Goal: Transaction & Acquisition: Purchase product/service

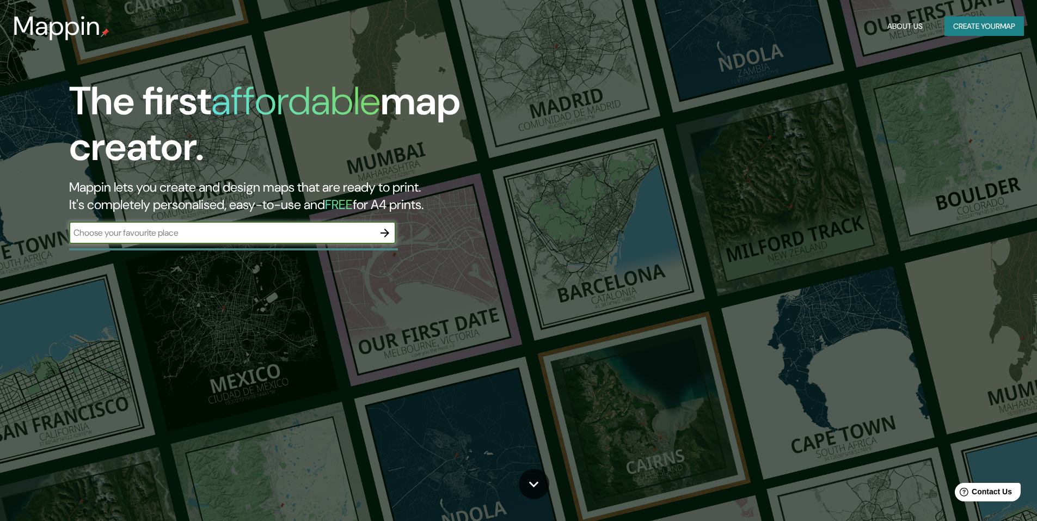
click at [223, 236] on input "text" at bounding box center [221, 233] width 305 height 13
type input "[GEOGRAPHIC_DATA]"
click at [384, 234] on icon "button" at bounding box center [384, 233] width 13 height 13
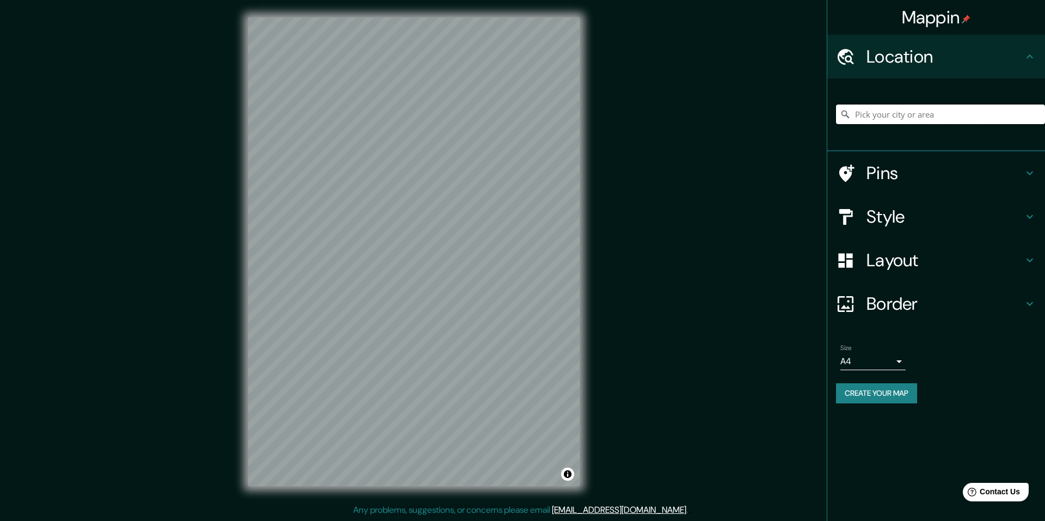
click at [878, 117] on input "Pick your city or area" at bounding box center [940, 115] width 209 height 20
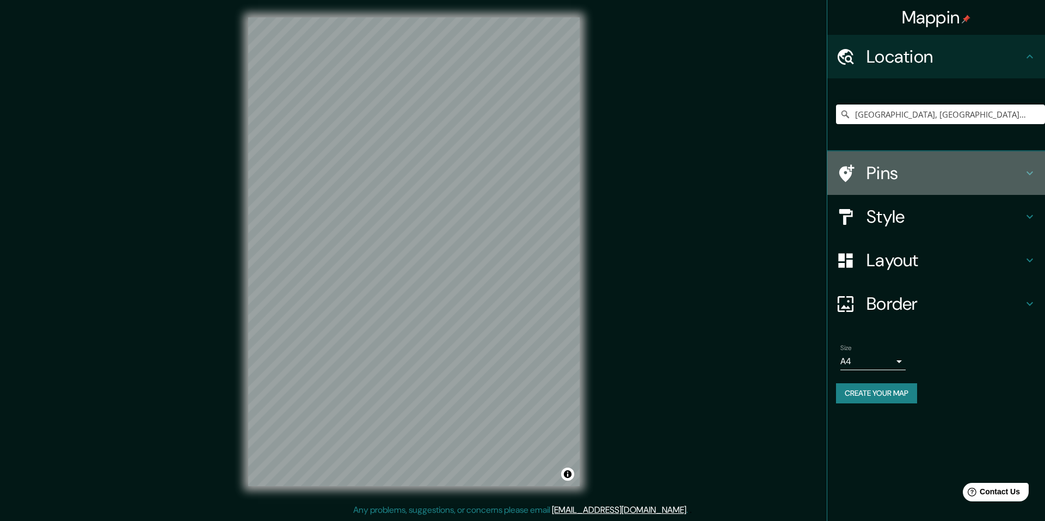
click at [904, 173] on h4 "Pins" at bounding box center [945, 173] width 157 height 22
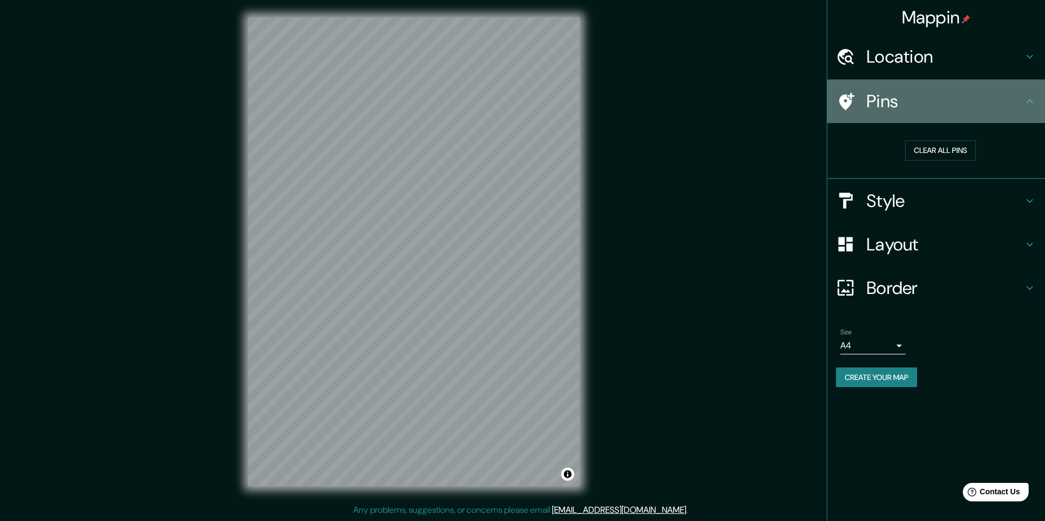
click at [849, 99] on icon at bounding box center [847, 101] width 15 height 17
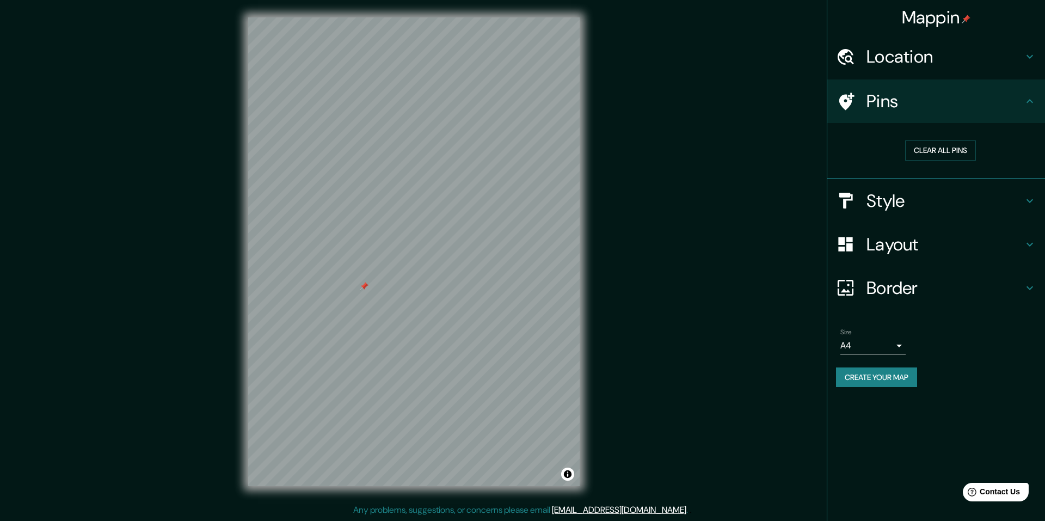
click at [923, 64] on h4 "Location" at bounding box center [945, 57] width 157 height 22
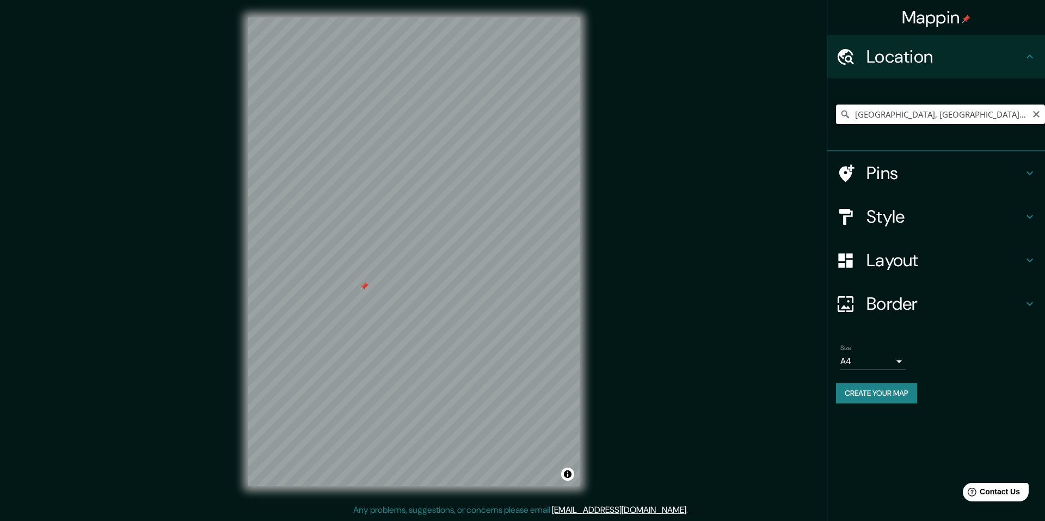
click at [927, 117] on input "[GEOGRAPHIC_DATA], [GEOGRAPHIC_DATA], [GEOGRAPHIC_DATA]" at bounding box center [940, 115] width 209 height 20
click at [927, 116] on input "[GEOGRAPHIC_DATA], [GEOGRAPHIC_DATA], [GEOGRAPHIC_DATA]" at bounding box center [940, 115] width 209 height 20
click at [889, 111] on input "Kargil, [GEOGRAPHIC_DATA], [GEOGRAPHIC_DATA]" at bounding box center [940, 115] width 209 height 20
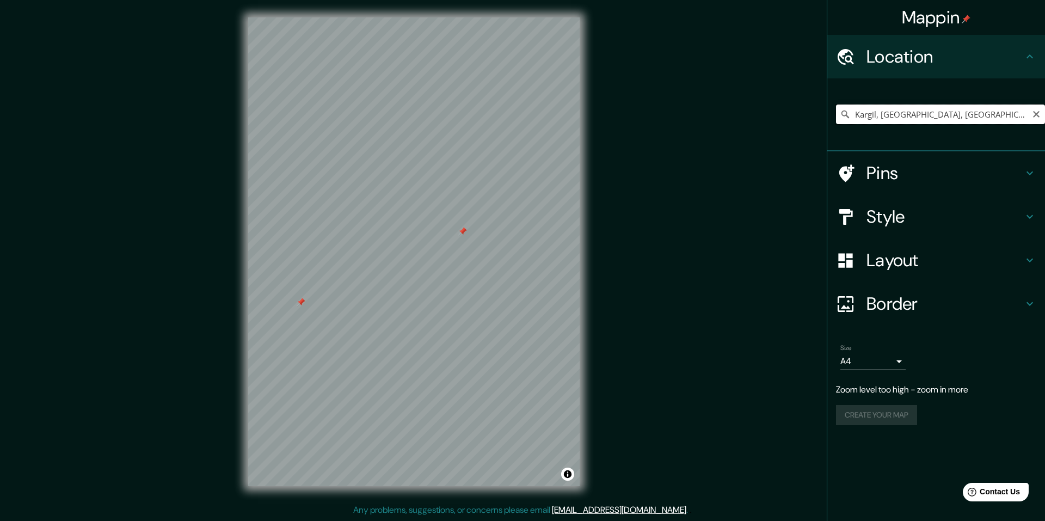
click at [889, 111] on input "Kargil, [GEOGRAPHIC_DATA], [GEOGRAPHIC_DATA]" at bounding box center [940, 115] width 209 height 20
click at [882, 117] on input "Leh, [GEOGRAPHIC_DATA], [GEOGRAPHIC_DATA]" at bounding box center [940, 115] width 209 height 20
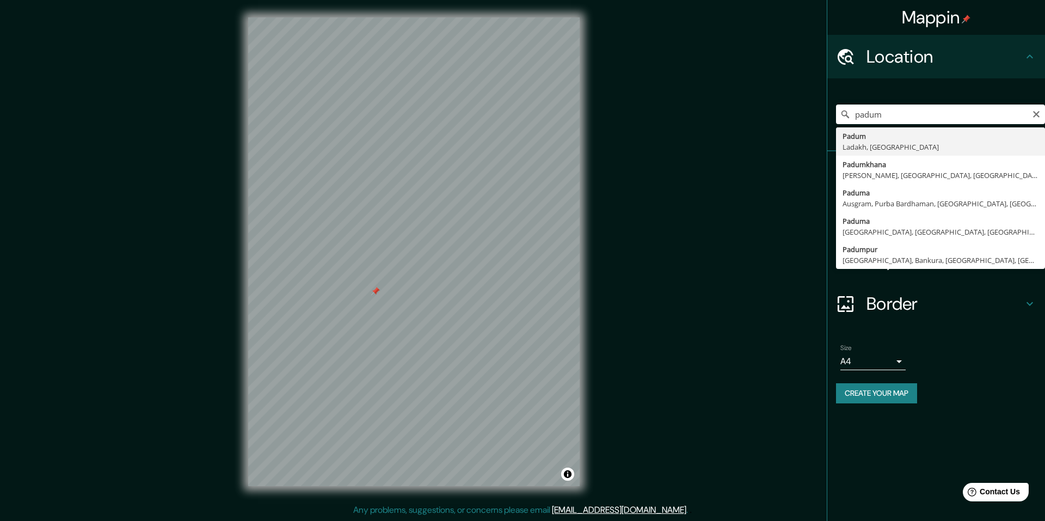
type input "Padum, [GEOGRAPHIC_DATA], [GEOGRAPHIC_DATA]"
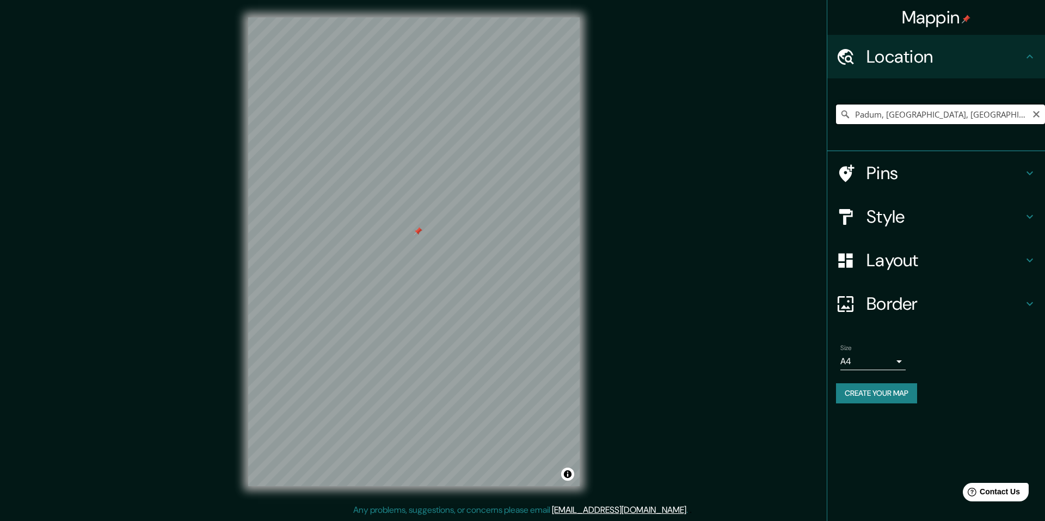
click at [903, 118] on input "Padum, [GEOGRAPHIC_DATA], [GEOGRAPHIC_DATA]" at bounding box center [940, 115] width 209 height 20
click at [905, 117] on input "[PERSON_NAME], [GEOGRAPHIC_DATA], [GEOGRAPHIC_DATA], [GEOGRAPHIC_DATA], [GEOGRA…" at bounding box center [940, 115] width 209 height 20
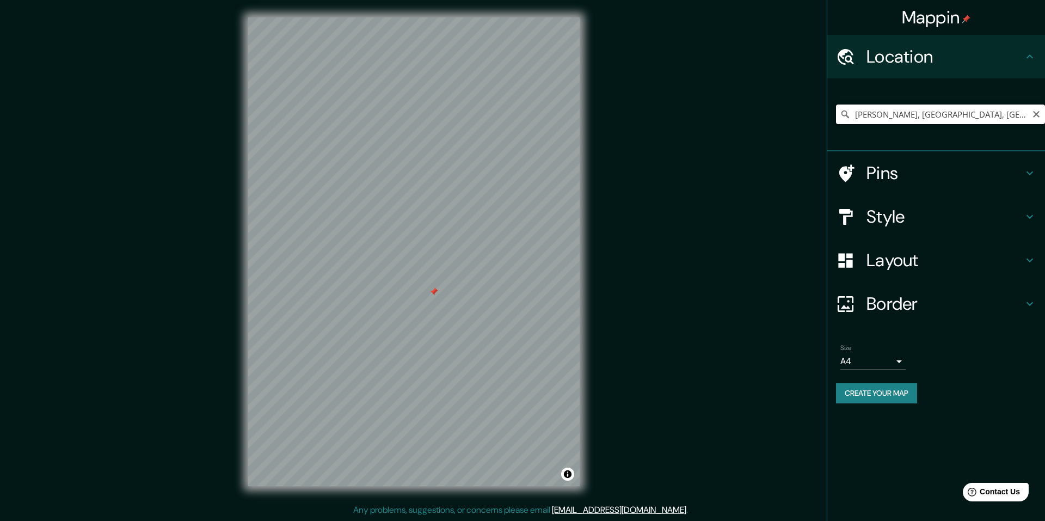
click at [905, 117] on input "[PERSON_NAME], [GEOGRAPHIC_DATA], [GEOGRAPHIC_DATA], [GEOGRAPHIC_DATA], [GEOGRA…" at bounding box center [940, 115] width 209 height 20
click at [893, 114] on input "[GEOGRAPHIC_DATA], [GEOGRAPHIC_DATA], [GEOGRAPHIC_DATA]" at bounding box center [940, 115] width 209 height 20
click at [407, 217] on div at bounding box center [409, 216] width 9 height 9
click at [909, 115] on input "[DATE], Kaza, [GEOGRAPHIC_DATA] and Spiti, [GEOGRAPHIC_DATA], [GEOGRAPHIC_DATA]" at bounding box center [940, 115] width 209 height 20
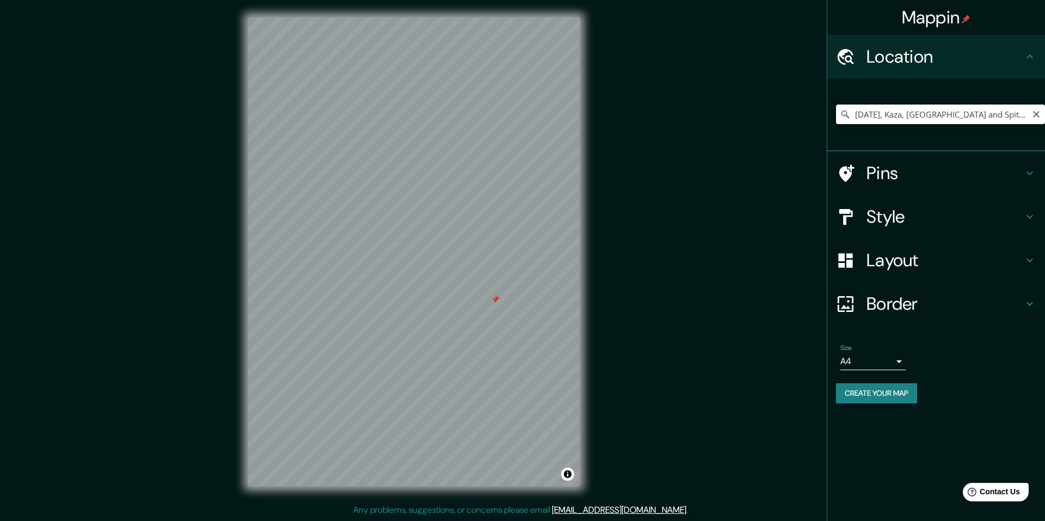
click at [909, 115] on input "[DATE], Kaza, [GEOGRAPHIC_DATA] and Spiti, [GEOGRAPHIC_DATA], [GEOGRAPHIC_DATA]" at bounding box center [940, 115] width 209 height 20
click at [885, 105] on input "[DATE], Kaza, [GEOGRAPHIC_DATA] and Spiti, [GEOGRAPHIC_DATA], [GEOGRAPHIC_DATA]" at bounding box center [940, 115] width 209 height 20
click at [886, 106] on input "[DATE], Kaza, [GEOGRAPHIC_DATA] and Spiti, [GEOGRAPHIC_DATA], [GEOGRAPHIC_DATA]" at bounding box center [940, 115] width 209 height 20
click at [887, 108] on input "[DATE], Kaza, [GEOGRAPHIC_DATA] and Spiti, [GEOGRAPHIC_DATA], [GEOGRAPHIC_DATA]" at bounding box center [940, 115] width 209 height 20
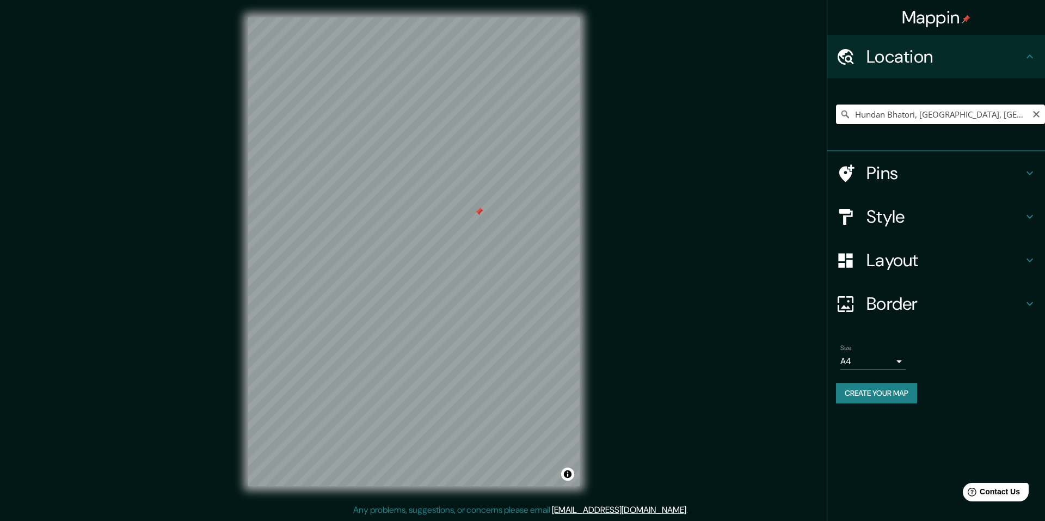
click at [889, 113] on input "Hundan Bhatori, [GEOGRAPHIC_DATA], [GEOGRAPHIC_DATA], [GEOGRAPHIC_DATA], [GEOGR…" at bounding box center [940, 115] width 209 height 20
drag, startPoint x: 889, startPoint y: 113, endPoint x: 888, endPoint y: 125, distance: 11.5
click at [889, 114] on input "Hundan Bhatori, [GEOGRAPHIC_DATA], [GEOGRAPHIC_DATA], [GEOGRAPHIC_DATA], [GEOGR…" at bounding box center [940, 115] width 209 height 20
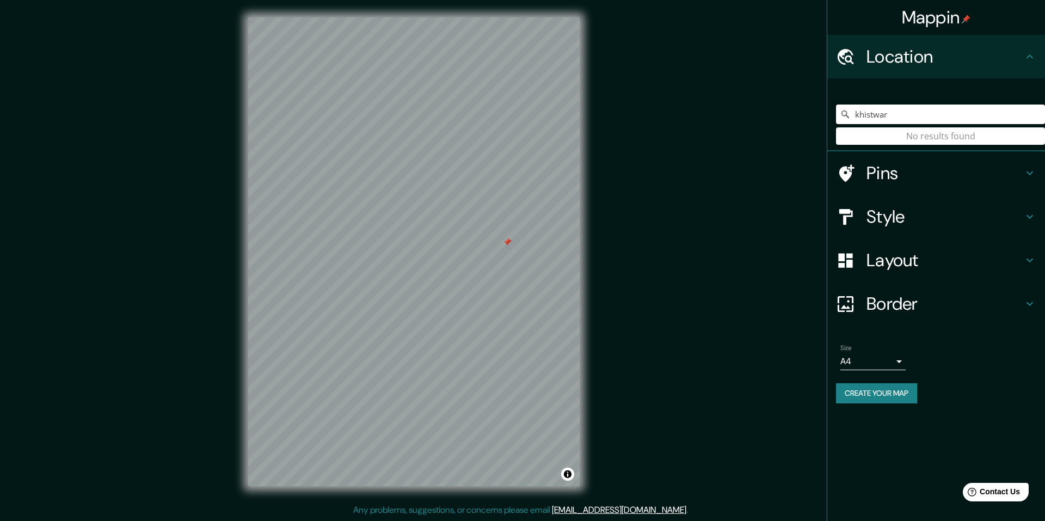
type input "khistwar"
click at [617, 317] on div "Mappin Location khistwar No results found Pins Style Layout Border Choose a bor…" at bounding box center [522, 260] width 1045 height 521
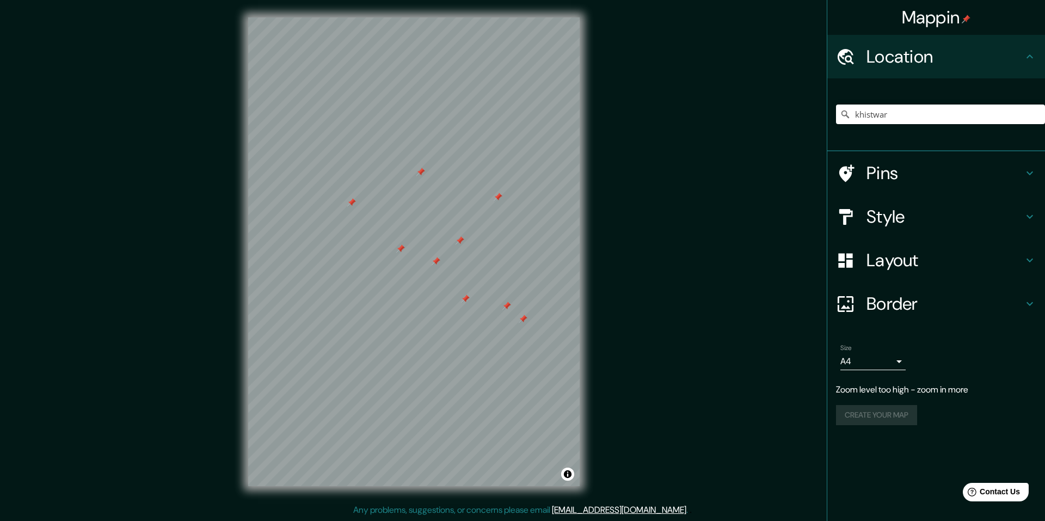
click at [912, 255] on h4 "Layout" at bounding box center [945, 260] width 157 height 22
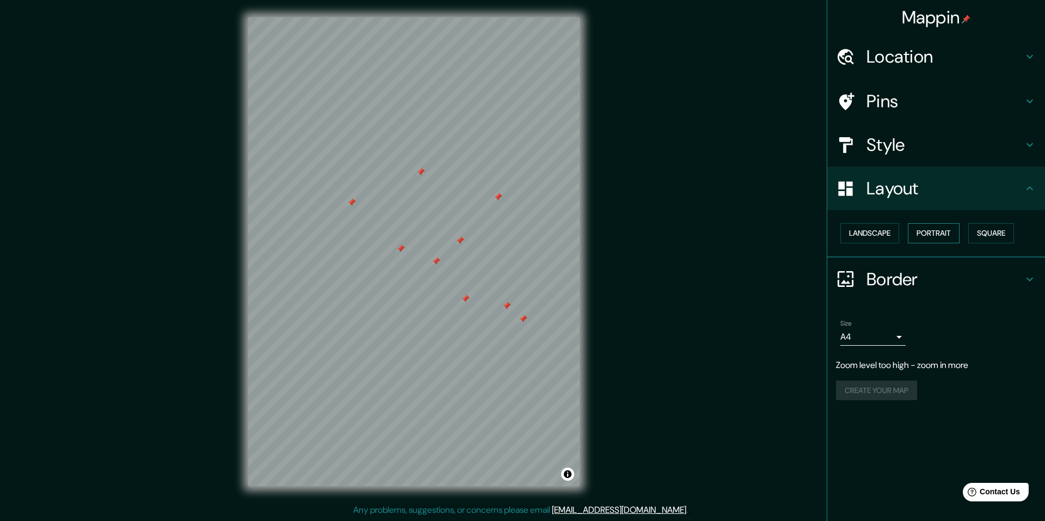
click at [947, 231] on button "Portrait" at bounding box center [934, 233] width 52 height 20
click at [881, 228] on button "Landscape" at bounding box center [870, 233] width 59 height 20
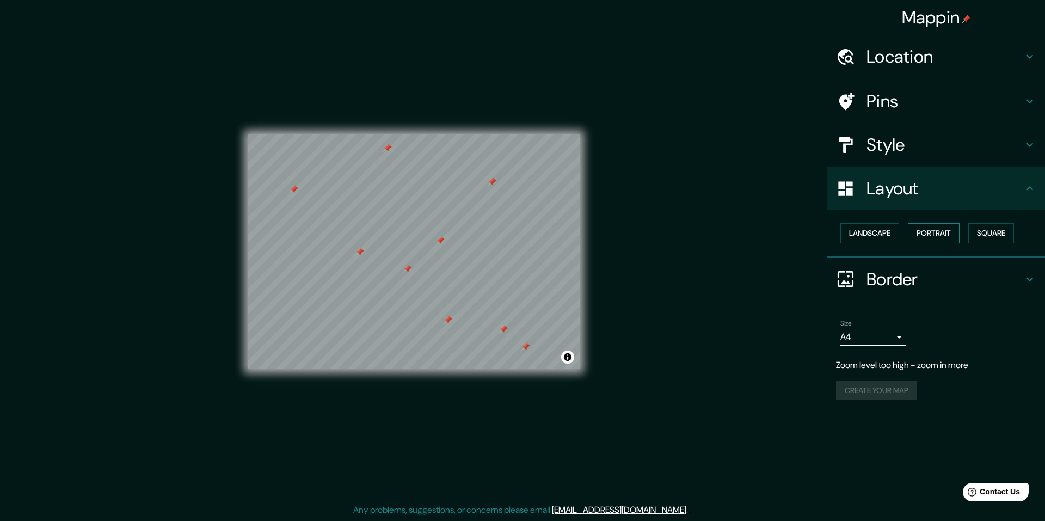
click at [940, 234] on button "Portrait" at bounding box center [934, 233] width 52 height 20
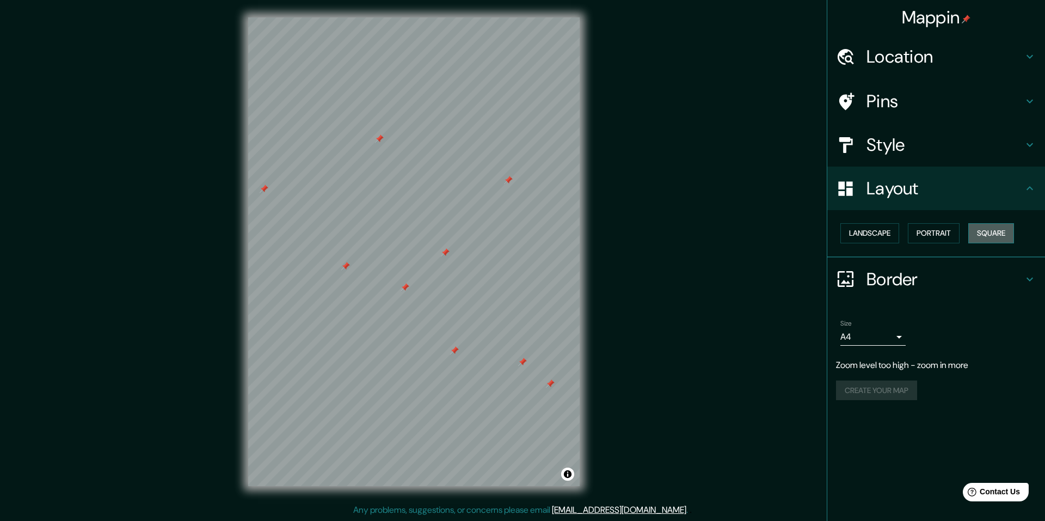
click at [1012, 225] on button "Square" at bounding box center [992, 233] width 46 height 20
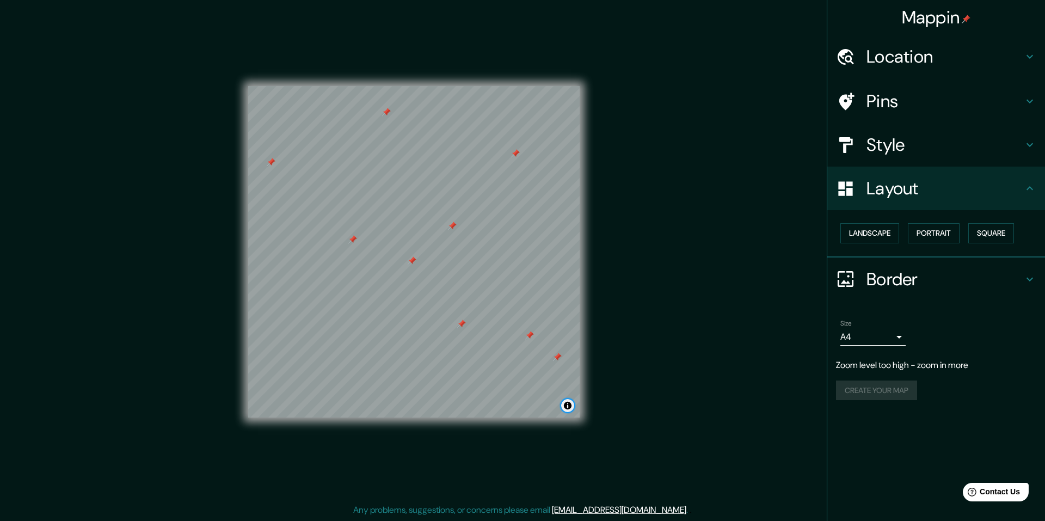
click at [568, 406] on button "Toggle attribution" at bounding box center [567, 405] width 13 height 13
click at [944, 53] on h4 "Location" at bounding box center [945, 57] width 157 height 22
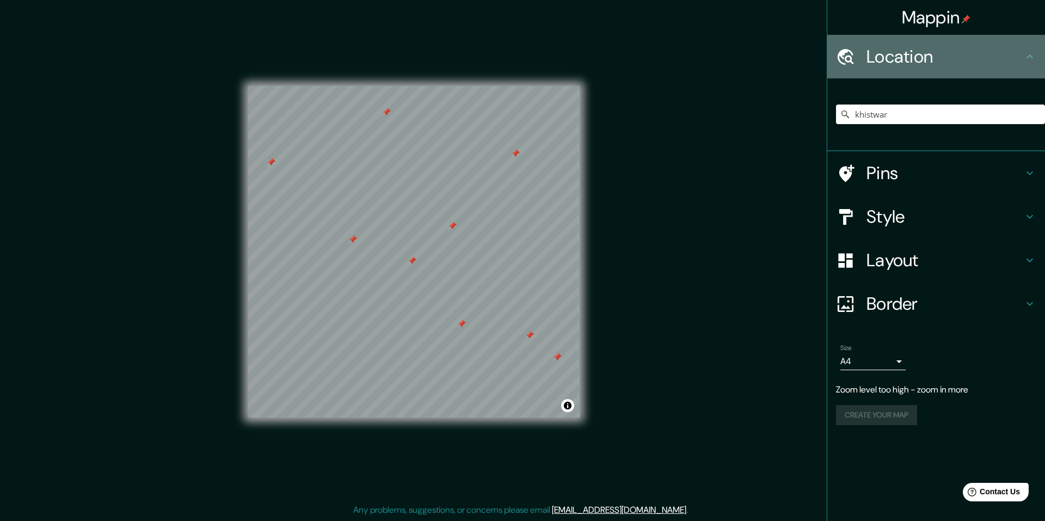
click at [944, 53] on h4 "Location" at bounding box center [945, 57] width 157 height 22
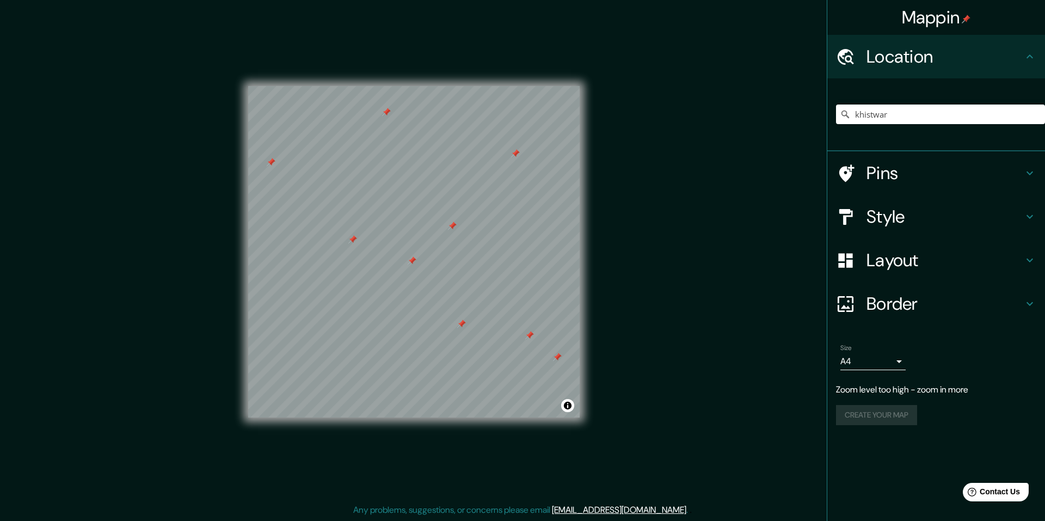
click at [1001, 58] on h4 "Location" at bounding box center [945, 57] width 157 height 22
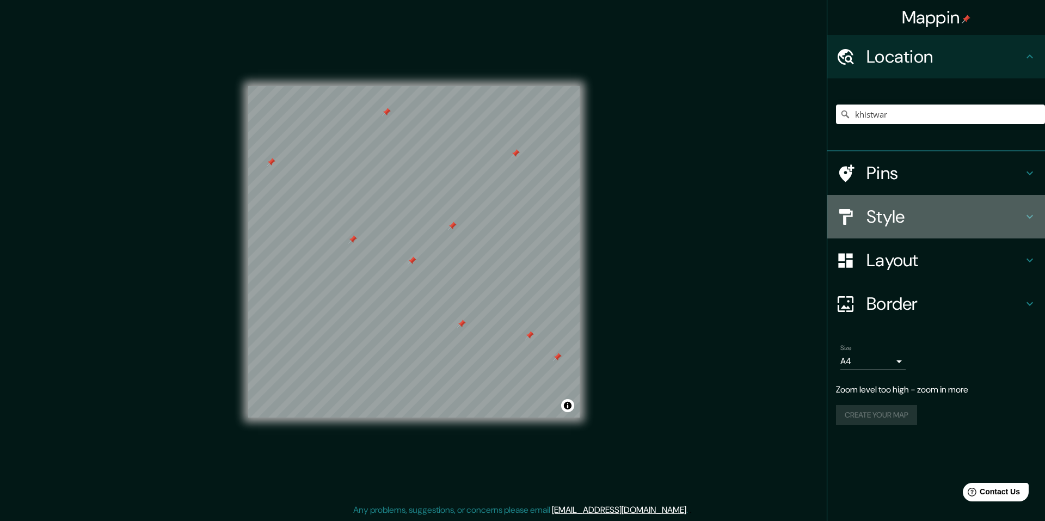
click at [941, 228] on div "Style" at bounding box center [937, 217] width 218 height 44
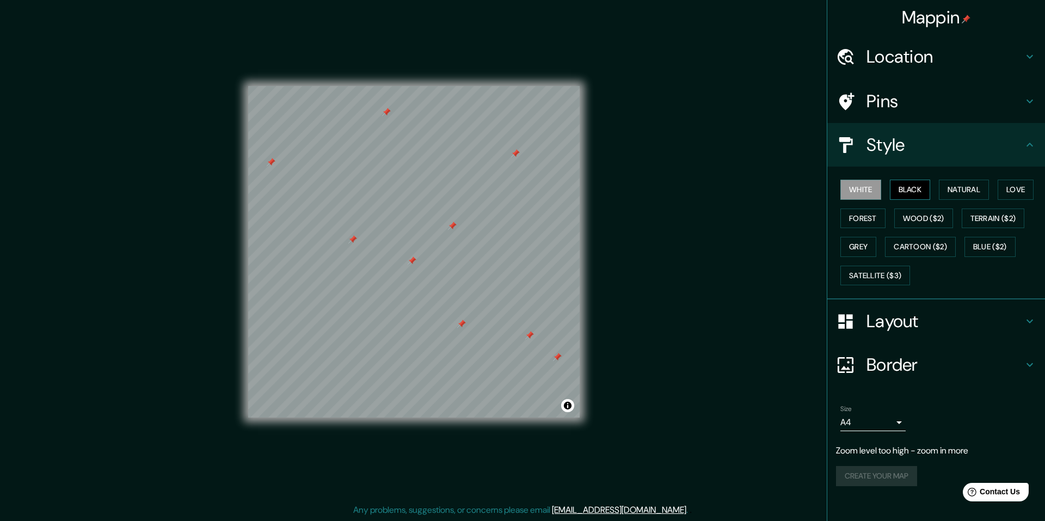
click at [912, 185] on button "Black" at bounding box center [910, 190] width 41 height 20
click at [999, 183] on div "White Black Natural Love Forest Wood ($2) Terrain ($2) Grey Cartoon ($2) Blue (…" at bounding box center [940, 232] width 209 height 114
click at [980, 185] on button "Natural" at bounding box center [964, 190] width 50 height 20
click at [1023, 185] on button "Love" at bounding box center [1016, 190] width 36 height 20
click at [859, 216] on button "Forest" at bounding box center [863, 219] width 45 height 20
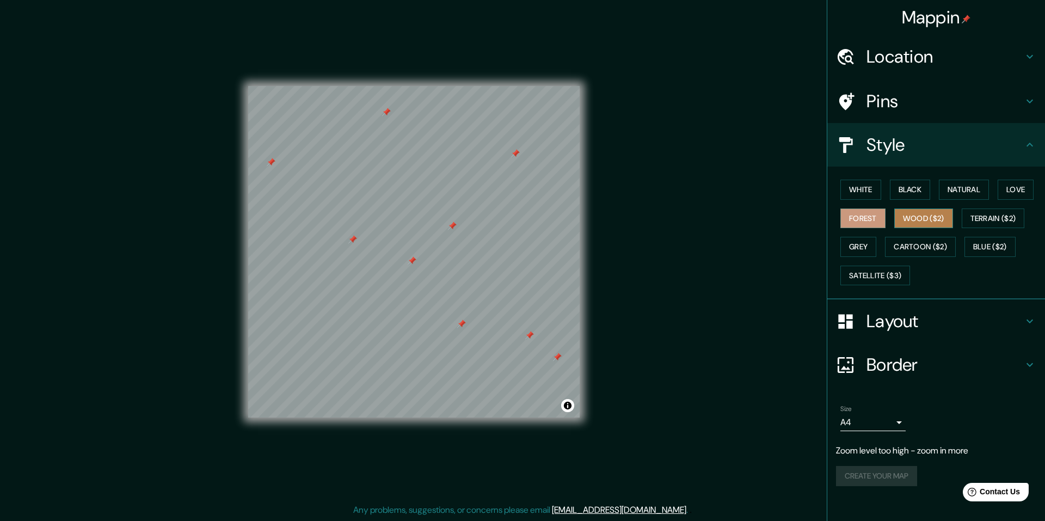
click at [931, 215] on button "Wood ($2)" at bounding box center [924, 219] width 59 height 20
click at [990, 213] on button "Terrain ($2)" at bounding box center [993, 219] width 63 height 20
click at [861, 248] on button "Grey" at bounding box center [859, 247] width 36 height 20
click at [932, 246] on button "Cartoon ($2)" at bounding box center [920, 247] width 71 height 20
click at [997, 236] on div "White Black Natural Love Forest Wood ($2) Terrain ($2) Grey Cartoon ($2) Blue (…" at bounding box center [940, 232] width 209 height 114
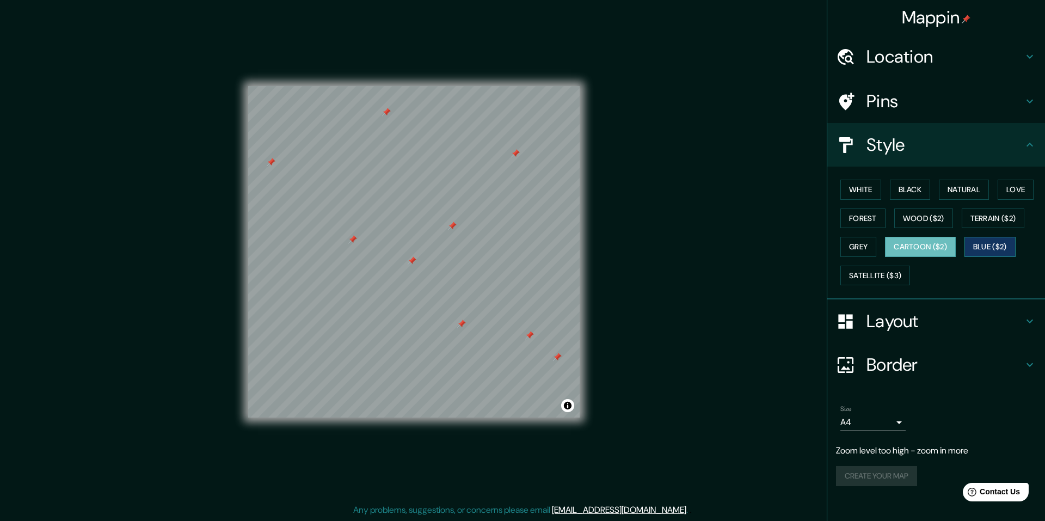
click at [997, 245] on button "Blue ($2)" at bounding box center [990, 247] width 51 height 20
click at [882, 273] on button "Satellite ($3)" at bounding box center [876, 276] width 70 height 20
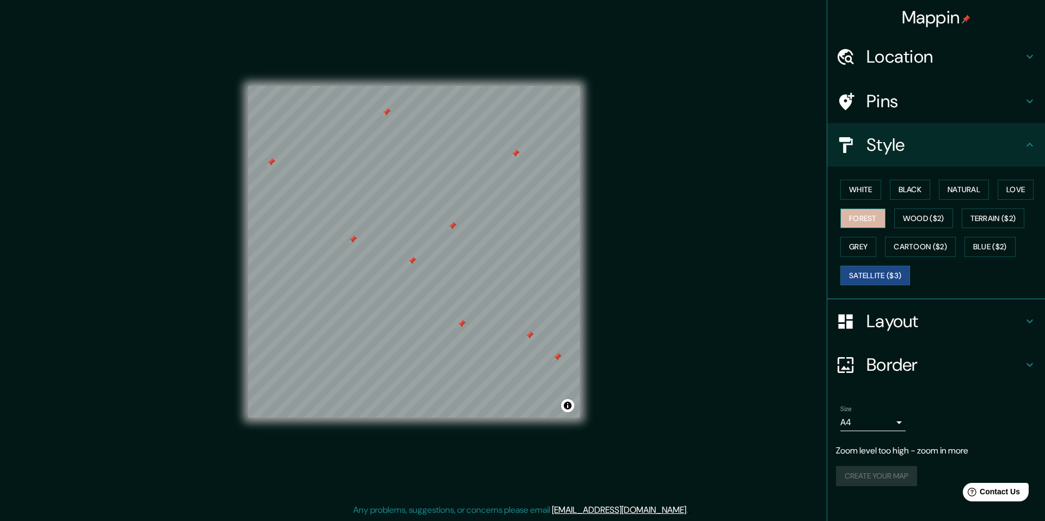
click at [864, 221] on button "Forest" at bounding box center [863, 219] width 45 height 20
click at [907, 191] on button "Black" at bounding box center [910, 190] width 41 height 20
click at [884, 187] on div "White Black Natural Love Forest Wood ($2) Terrain ($2) Grey Cartoon ($2) Blue (…" at bounding box center [940, 232] width 209 height 114
click at [868, 185] on button "White" at bounding box center [861, 190] width 41 height 20
click at [905, 194] on button "Black" at bounding box center [910, 190] width 41 height 20
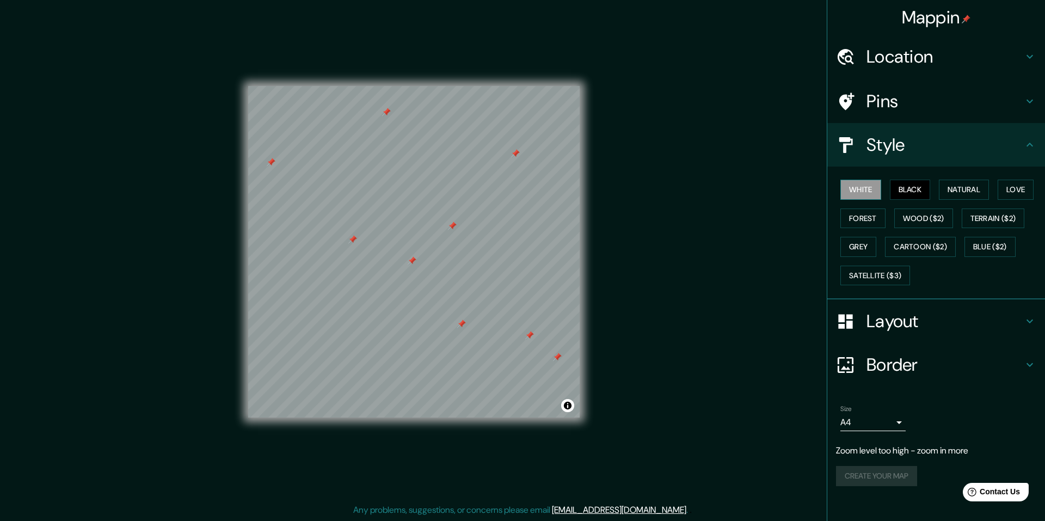
click at [860, 191] on button "White" at bounding box center [861, 190] width 41 height 20
click at [901, 325] on h4 "Layout" at bounding box center [945, 321] width 157 height 22
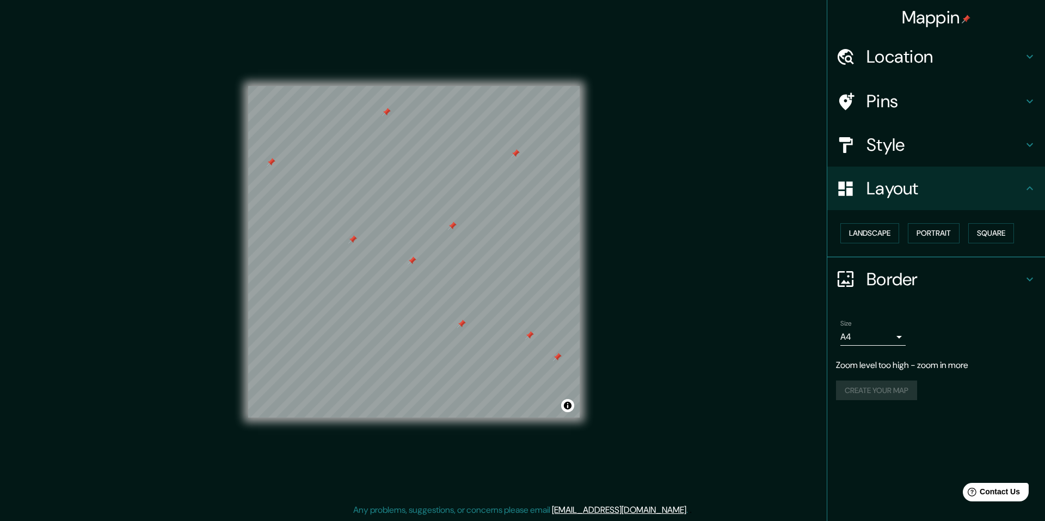
click at [895, 276] on h4 "Border" at bounding box center [945, 279] width 157 height 22
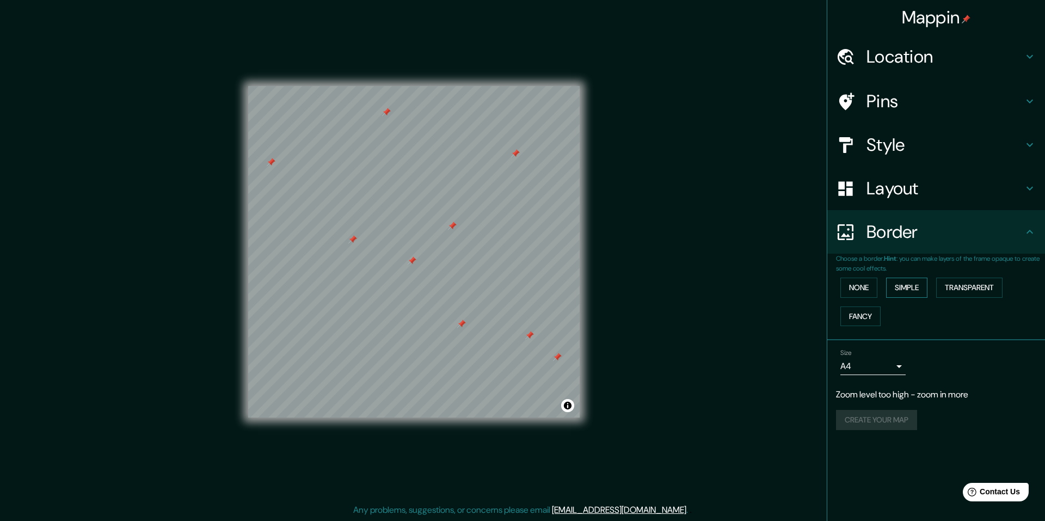
click at [907, 290] on button "Simple" at bounding box center [906, 288] width 41 height 20
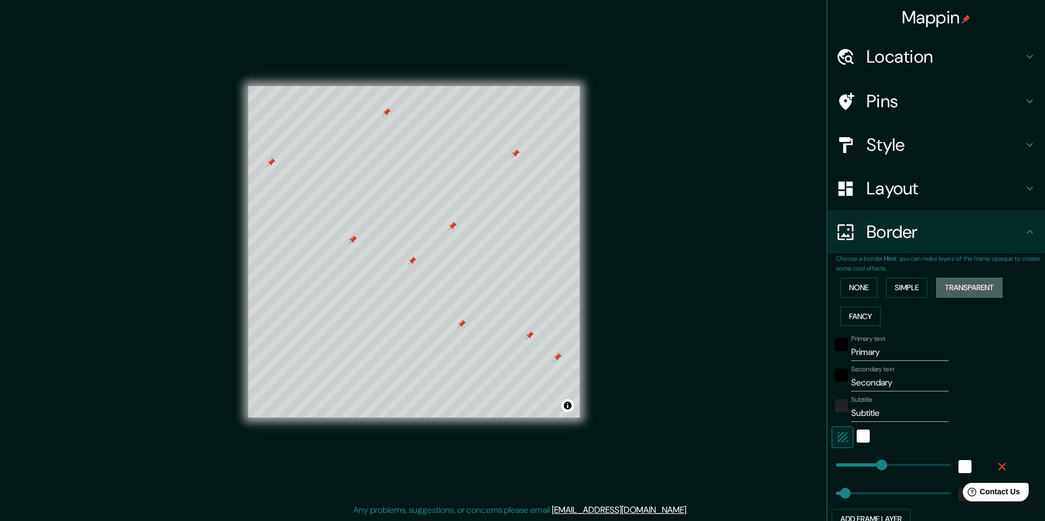
click at [951, 287] on button "Transparent" at bounding box center [970, 288] width 66 height 20
click at [897, 285] on button "Simple" at bounding box center [906, 288] width 41 height 20
click at [859, 319] on button "Fancy" at bounding box center [861, 317] width 40 height 20
click at [892, 303] on div "None Simple Transparent Fancy" at bounding box center [940, 301] width 209 height 57
click at [898, 294] on button "Simple" at bounding box center [906, 288] width 41 height 20
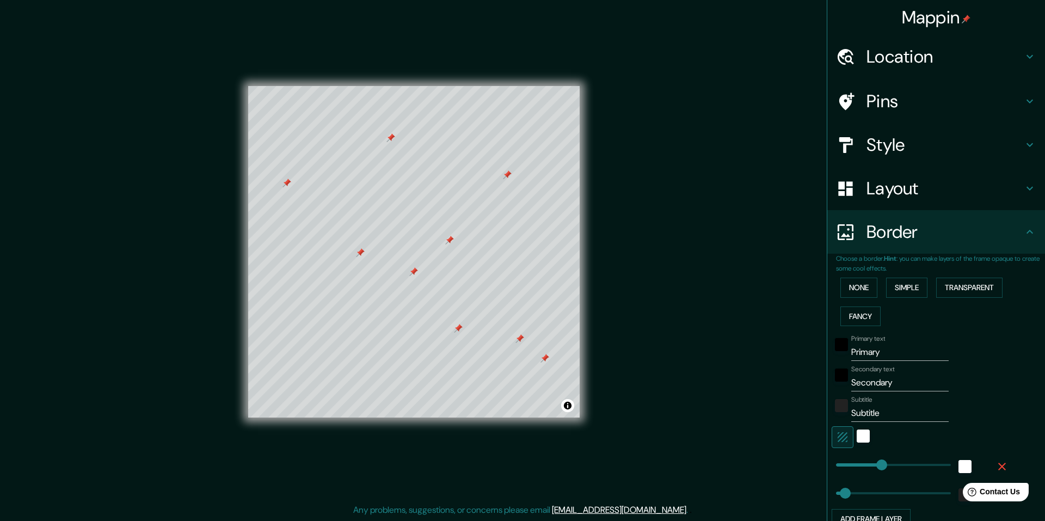
click at [906, 107] on h4 "Pins" at bounding box center [945, 101] width 157 height 22
type input "244"
type input "49"
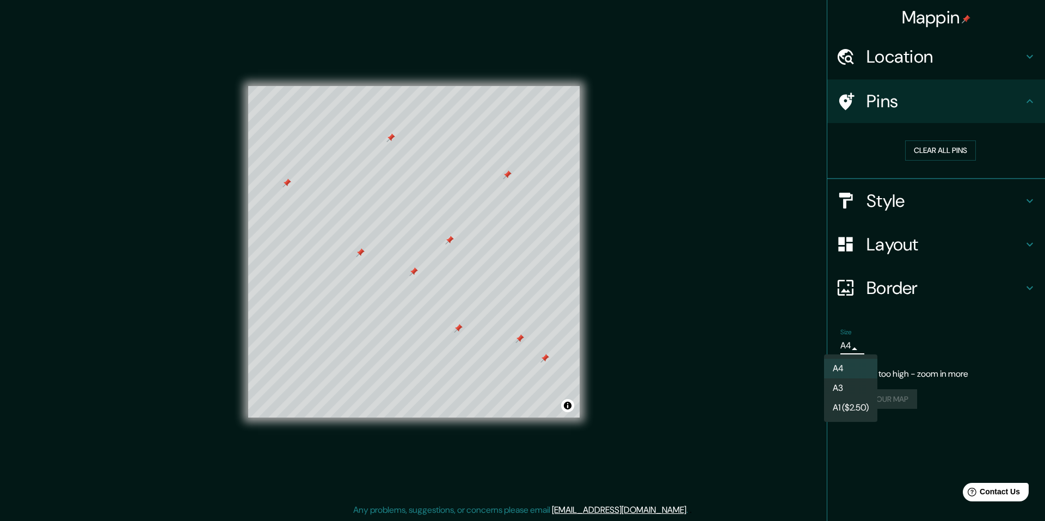
click at [844, 343] on body "Mappin Location khistwar No results found Pins Clear all pins Style Layout Bord…" at bounding box center [522, 260] width 1045 height 521
click at [850, 380] on li "A3" at bounding box center [850, 388] width 53 height 20
type input "a4"
